Goal: Find specific page/section: Find specific page/section

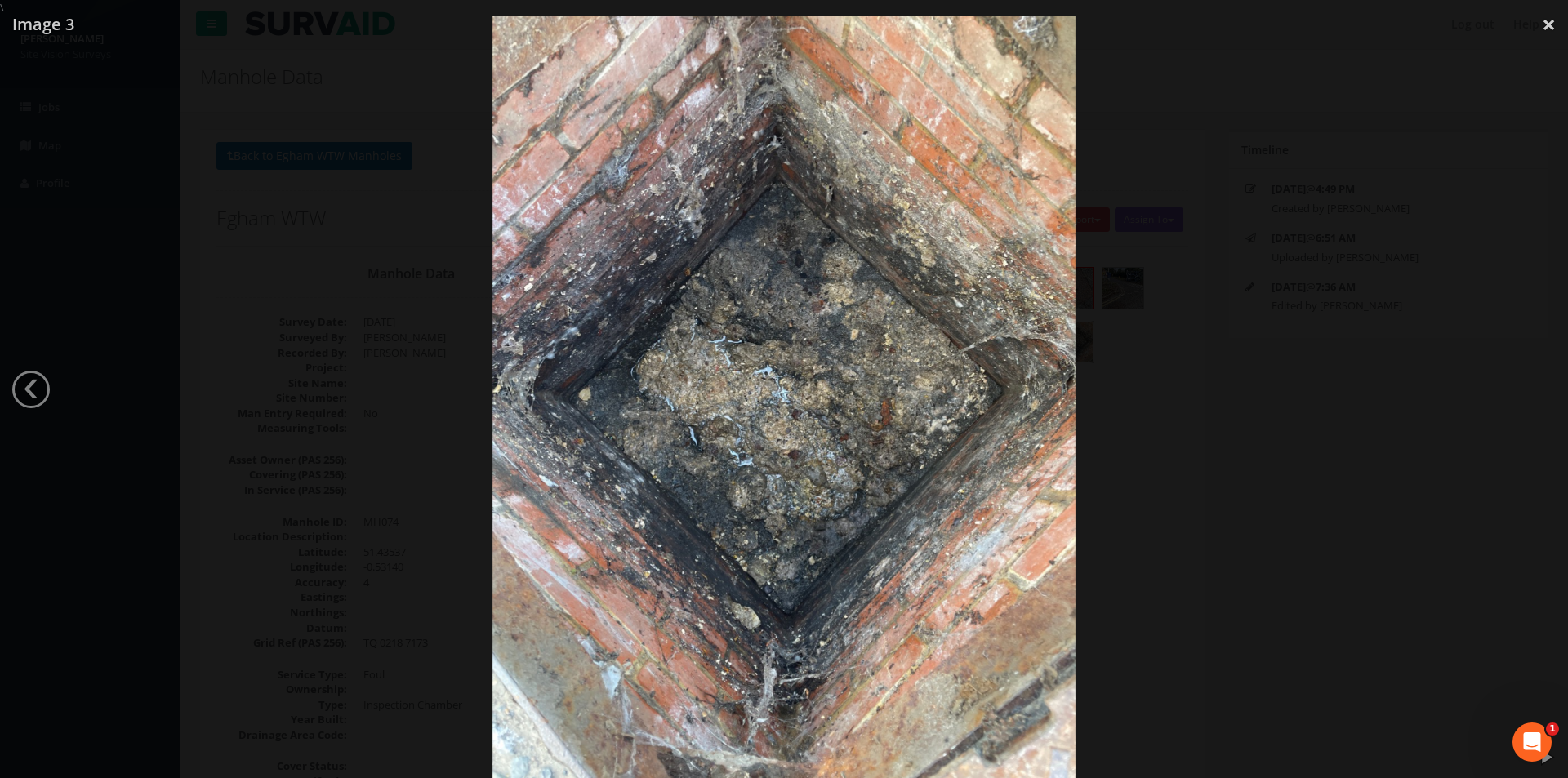
click at [1266, 146] on div at bounding box center [784, 404] width 1568 height 778
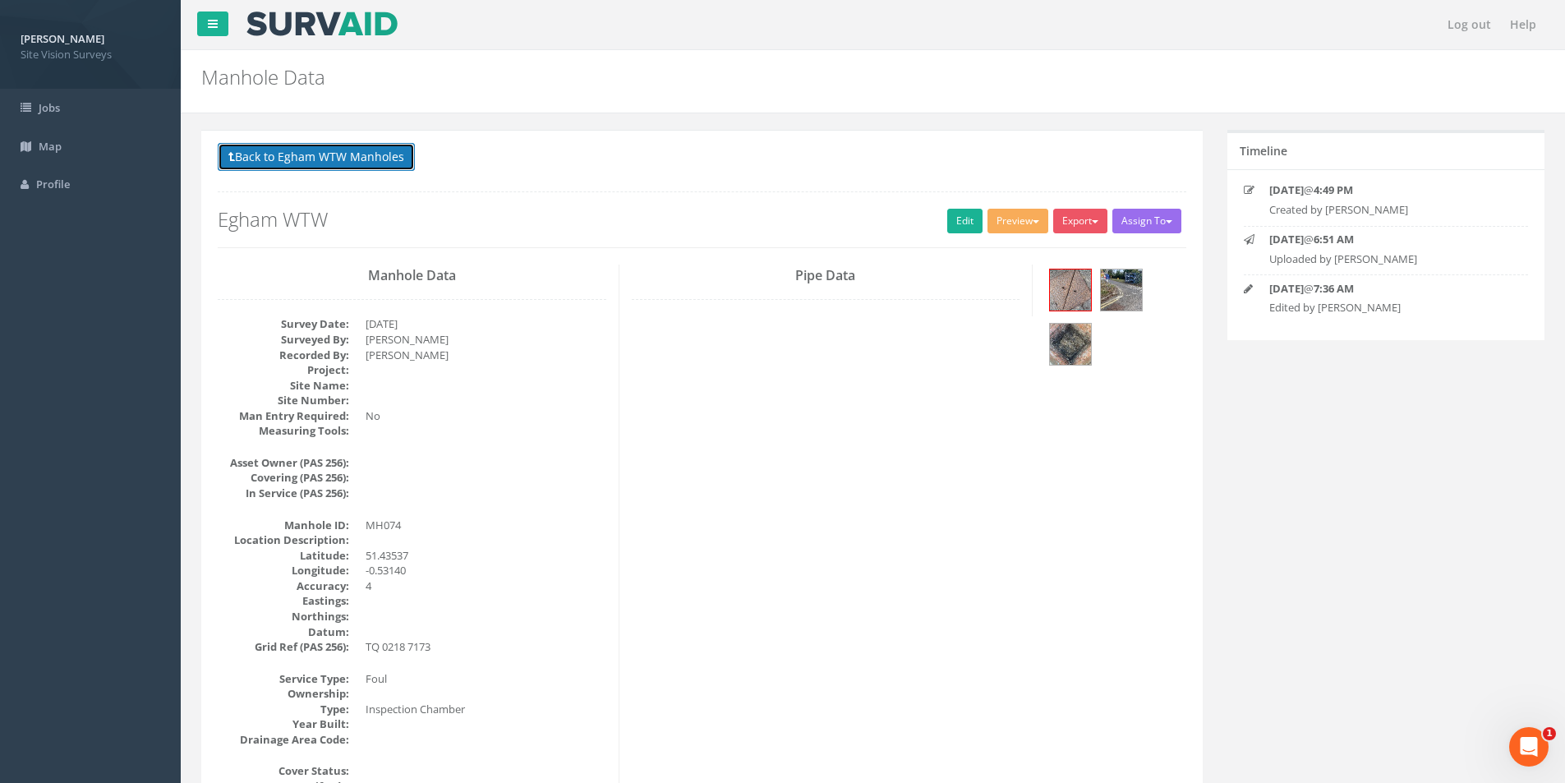
click at [329, 160] on button "Back to Egham WTW Manholes" at bounding box center [316, 157] width 197 height 28
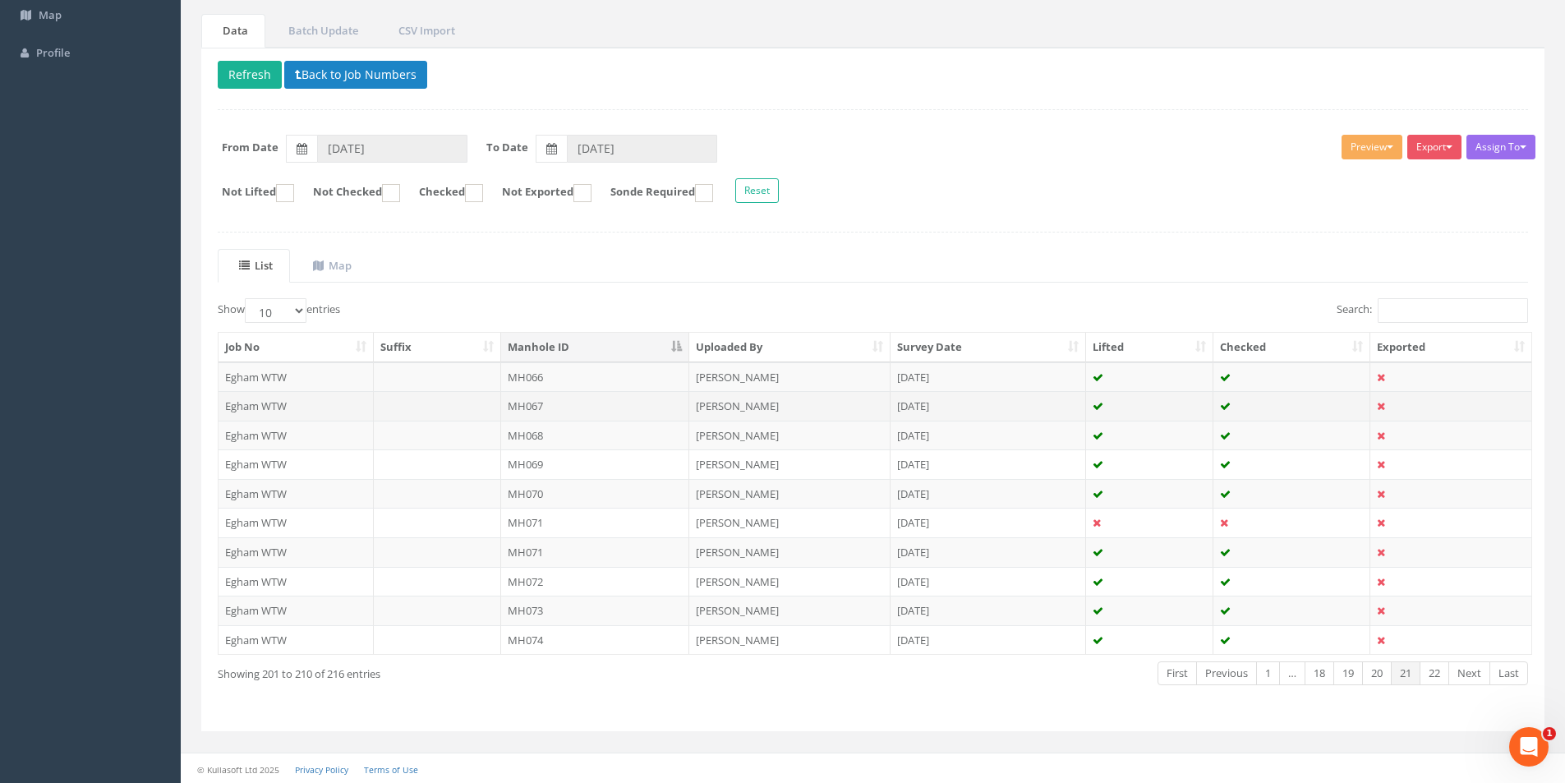
scroll to position [133, 0]
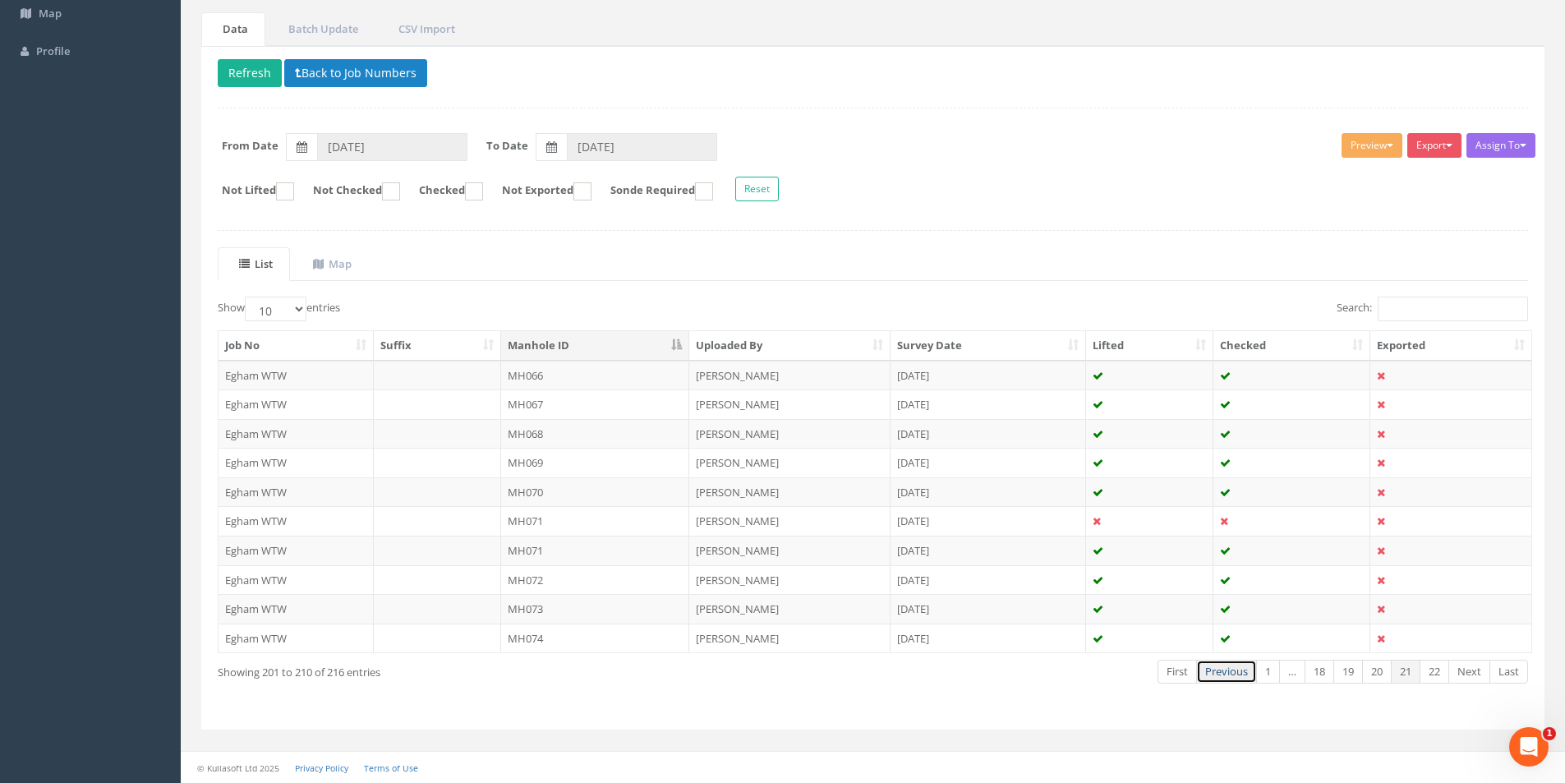
click at [1219, 665] on link "Previous" at bounding box center [1226, 672] width 61 height 24
click at [1219, 665] on link "Previous" at bounding box center [1230, 672] width 61 height 24
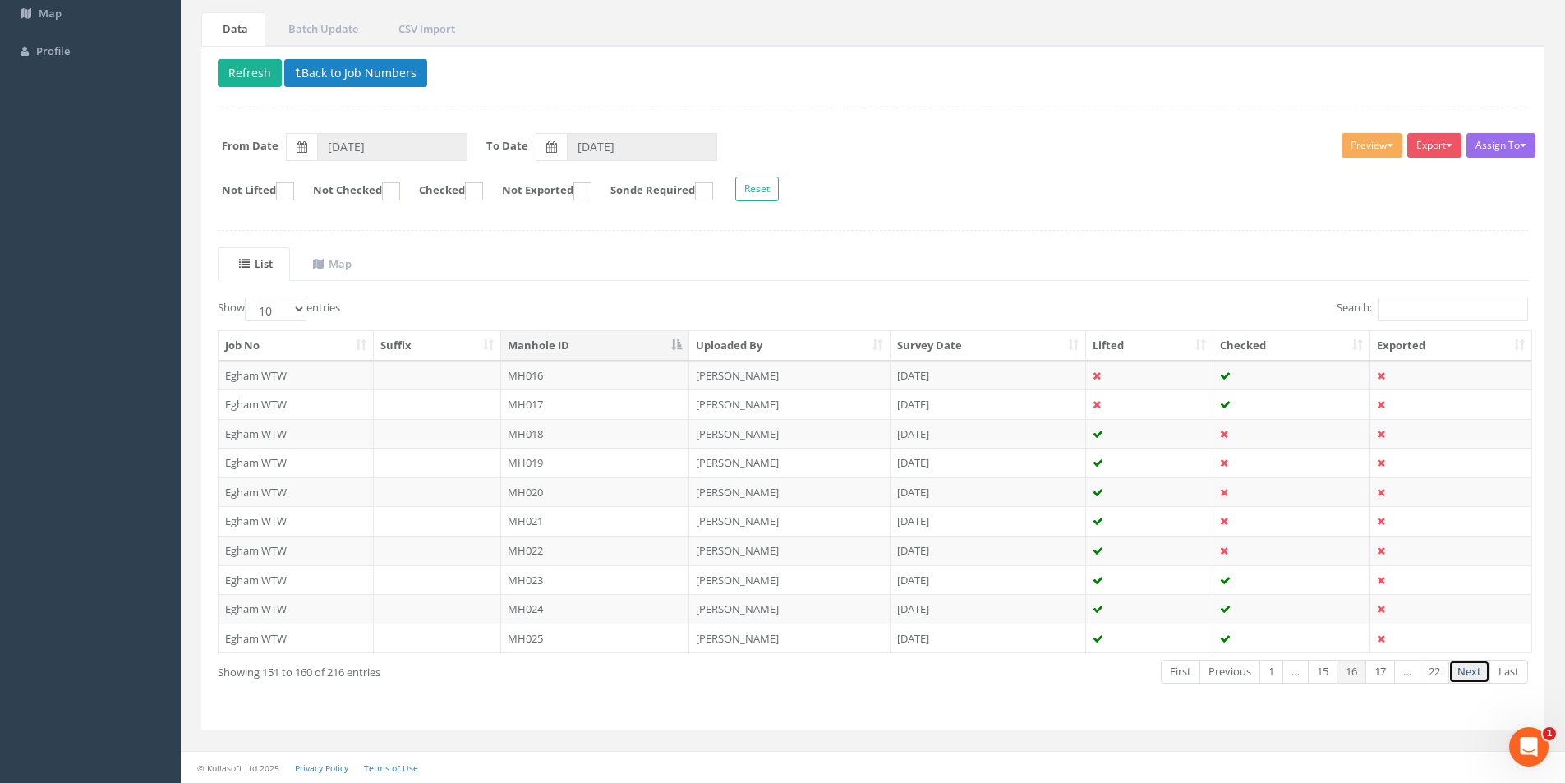
click at [1466, 672] on link "Next" at bounding box center [1470, 672] width 42 height 24
click at [1227, 670] on link "Previous" at bounding box center [1230, 672] width 61 height 24
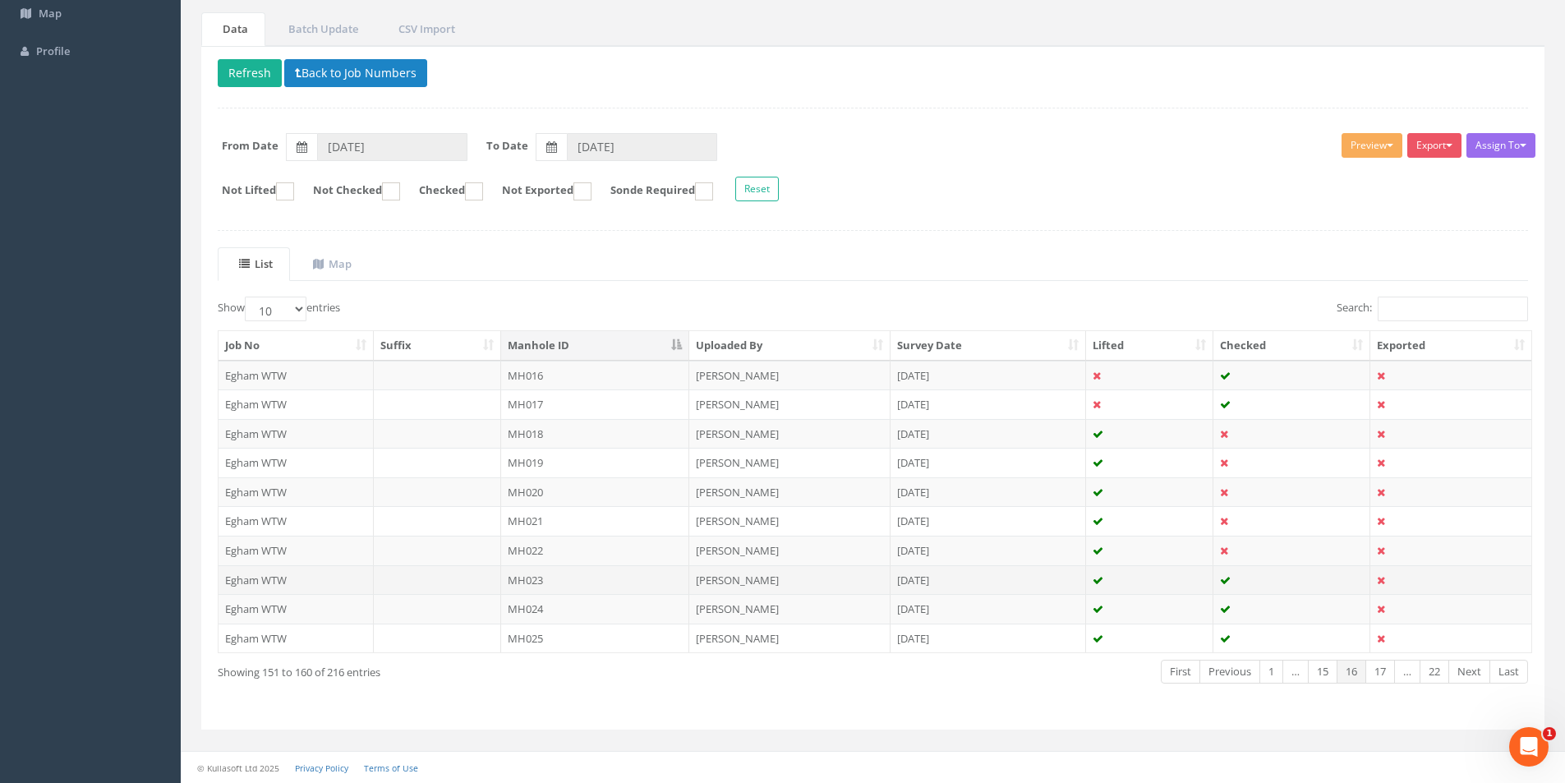
click at [545, 578] on td "MH023" at bounding box center [595, 580] width 189 height 30
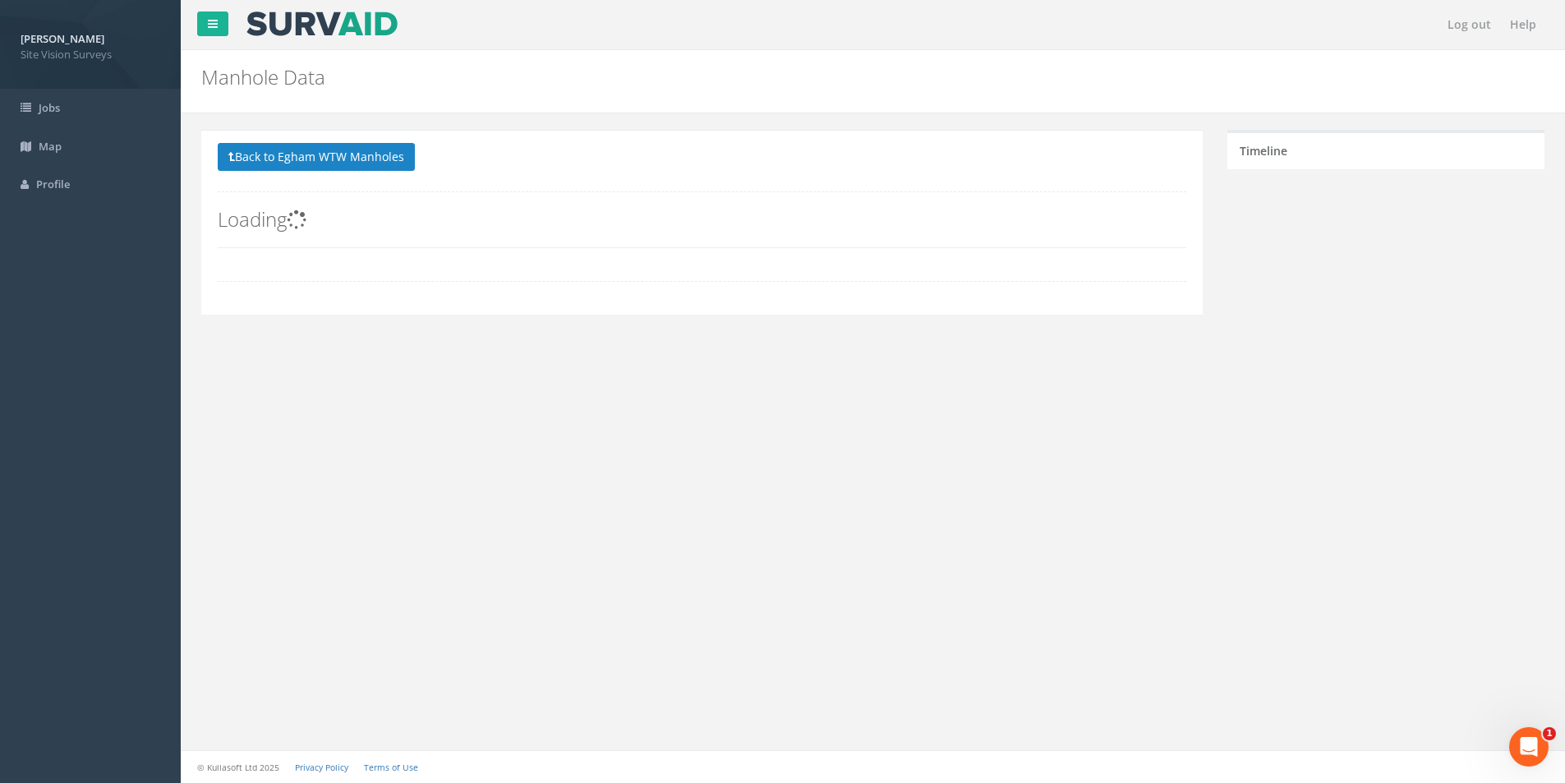
scroll to position [0, 0]
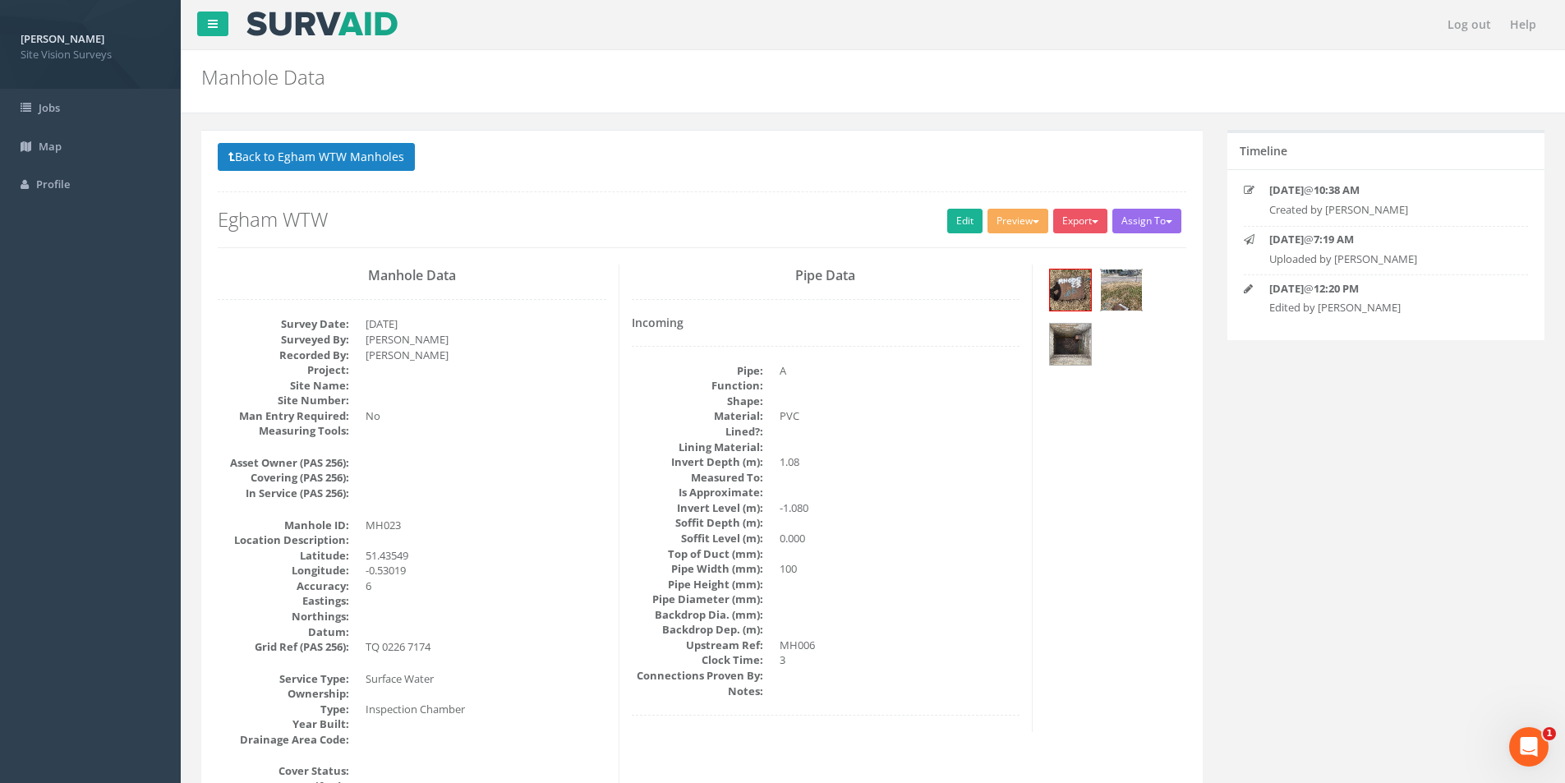
click at [1122, 286] on img at bounding box center [1121, 290] width 41 height 41
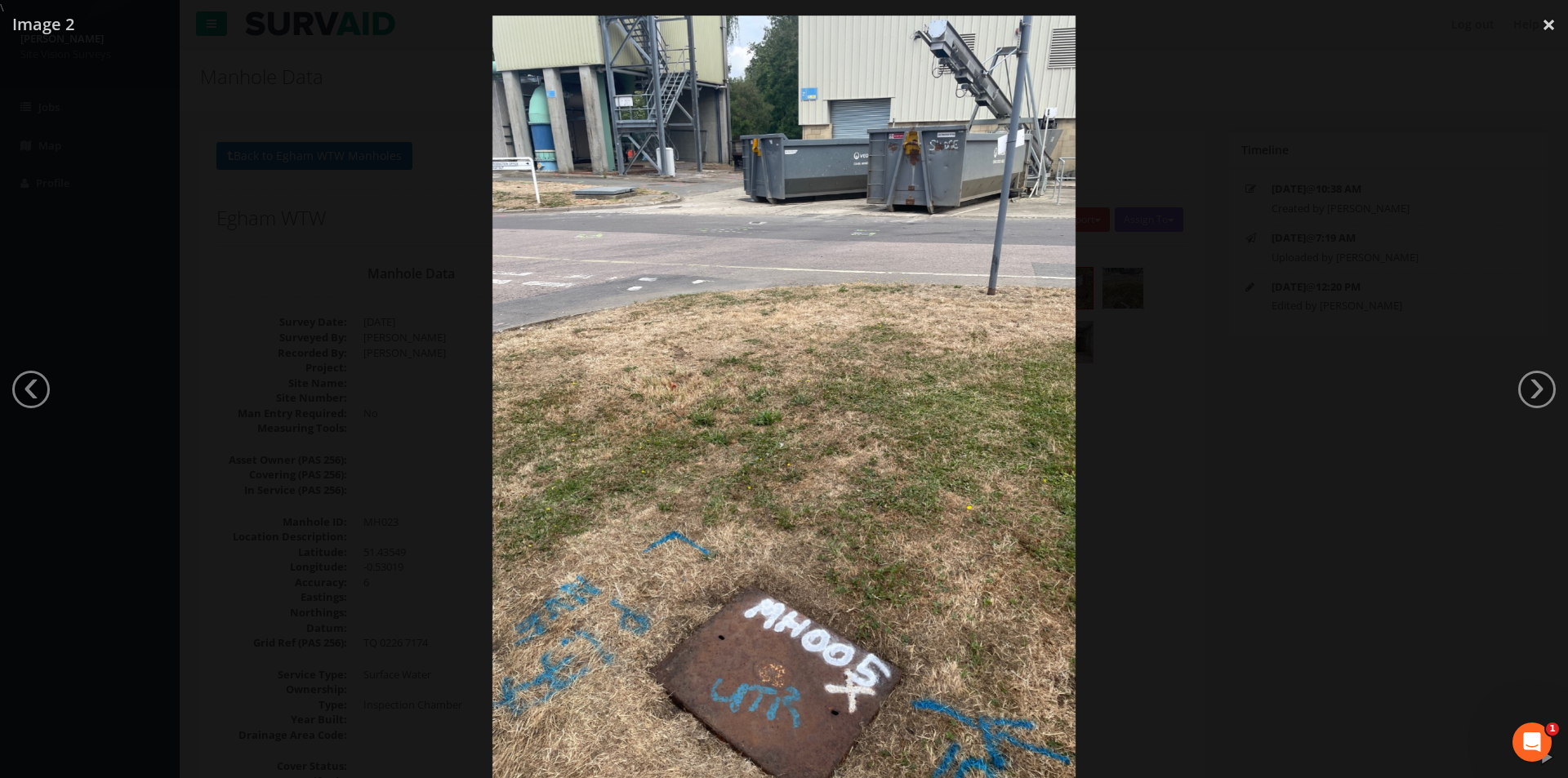
drag, startPoint x: 1204, startPoint y: 443, endPoint x: 1181, endPoint y: 446, distance: 23.2
click at [1191, 443] on div at bounding box center [784, 404] width 1568 height 778
